Goal: Task Accomplishment & Management: Manage account settings

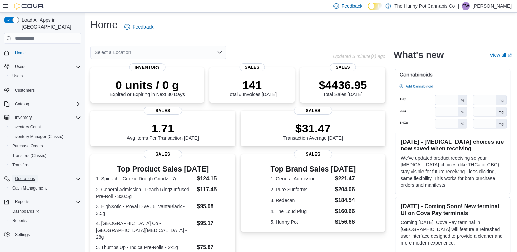
click at [33, 175] on span "Operations" at bounding box center [25, 179] width 20 height 8
click at [26, 175] on span "Operations" at bounding box center [25, 179] width 20 height 8
click at [28, 183] on button "Cash Management" at bounding box center [45, 188] width 77 height 10
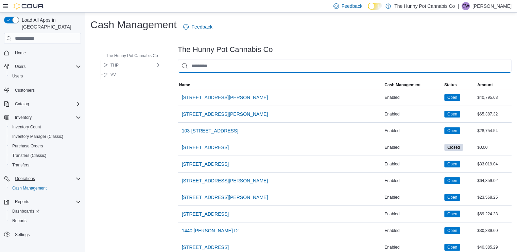
click at [225, 63] on input "This is a search bar. As you type, the results lower in the page will automatic…" at bounding box center [345, 66] width 334 height 14
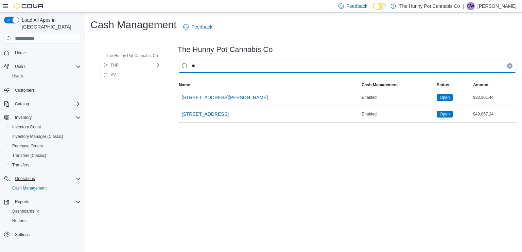
type input "*"
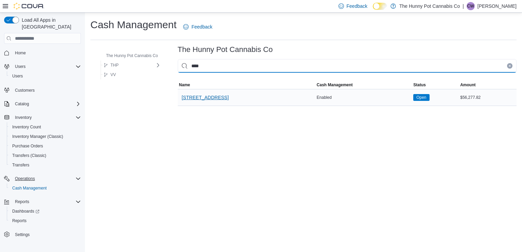
type input "****"
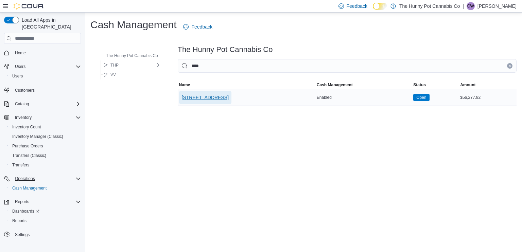
click at [216, 93] on span "[STREET_ADDRESS]" at bounding box center [205, 98] width 47 height 14
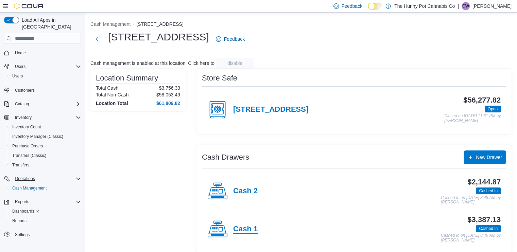
click at [243, 228] on h4 "Cash 1" at bounding box center [245, 229] width 24 height 9
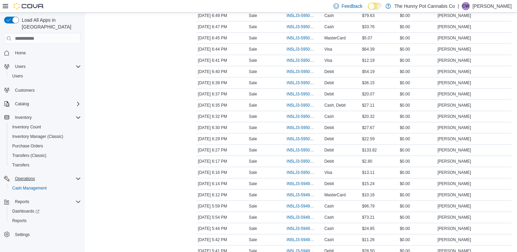
scroll to position [182, 0]
click at [295, 162] on span "IN5LJ3-5950020" at bounding box center [300, 161] width 28 height 5
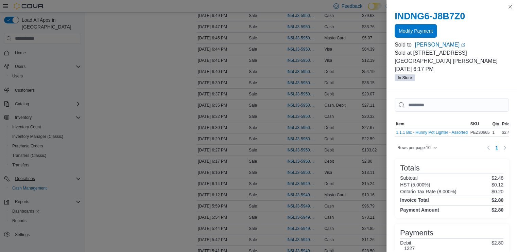
click at [421, 30] on span "Modify Payment" at bounding box center [416, 31] width 34 height 7
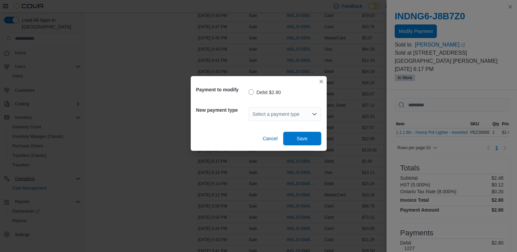
click at [292, 116] on div "Select a payment type" at bounding box center [284, 114] width 73 height 14
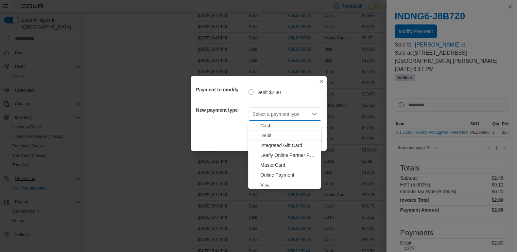
click at [264, 187] on span "Visa" at bounding box center [288, 184] width 56 height 7
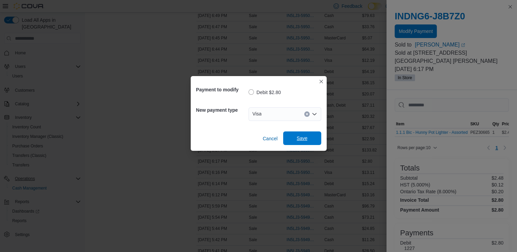
click at [303, 134] on span "Save" at bounding box center [302, 138] width 30 height 14
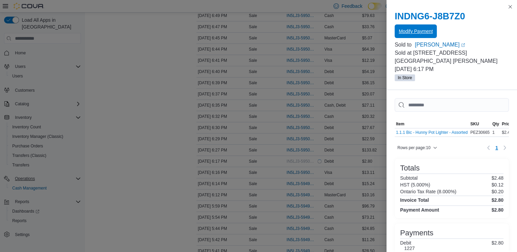
scroll to position [0, 0]
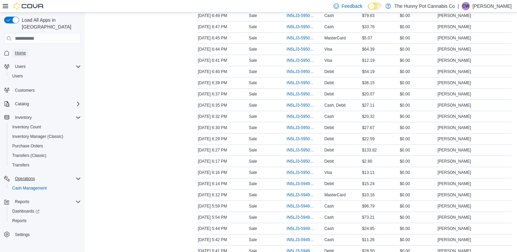
click at [21, 50] on span "Home" at bounding box center [20, 52] width 11 height 5
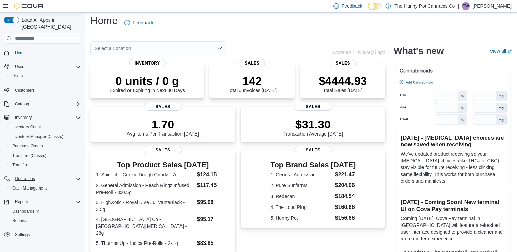
click at [422, 80] on img at bounding box center [452, 97] width 115 height 64
click at [422, 69] on img at bounding box center [452, 97] width 115 height 64
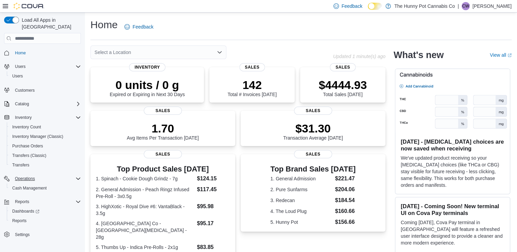
click at [505, 58] on div "What's new View all (opens in a new tab or window)" at bounding box center [452, 55] width 118 height 19
click at [502, 55] on link "View all (opens in a new tab or window)" at bounding box center [501, 54] width 22 height 5
click at [46, 134] on span "Inventory Manager (Classic)" at bounding box center [37, 136] width 51 height 5
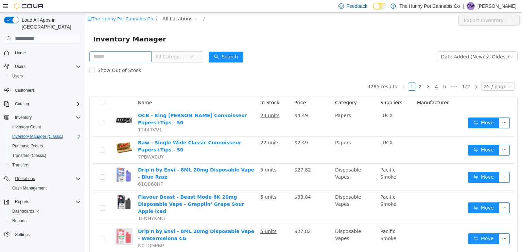
click at [128, 56] on input "text" at bounding box center [120, 56] width 62 height 11
type input "*"
